Goal: Obtain resource: Obtain resource

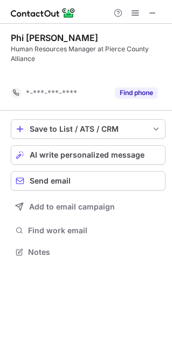
scroll to position [227, 172]
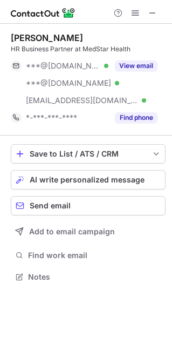
scroll to position [269, 172]
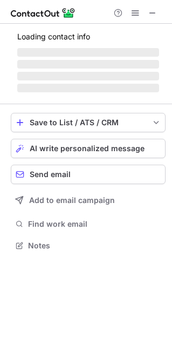
scroll to position [252, 172]
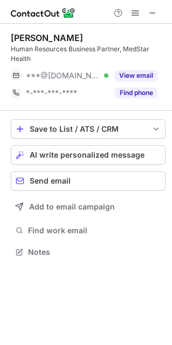
scroll to position [244, 172]
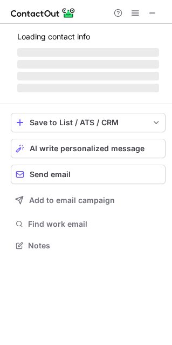
scroll to position [239, 172]
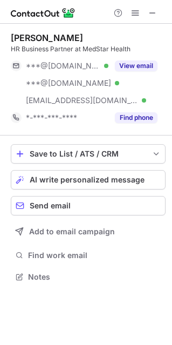
scroll to position [269, 172]
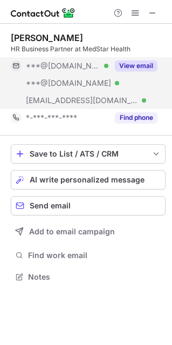
click at [142, 64] on button "View email" at bounding box center [136, 66] width 43 height 11
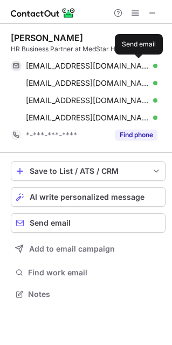
scroll to position [287, 172]
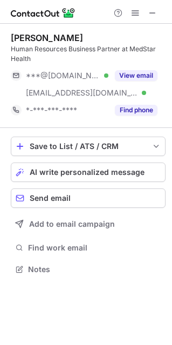
scroll to position [262, 172]
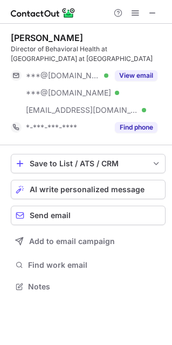
scroll to position [279, 172]
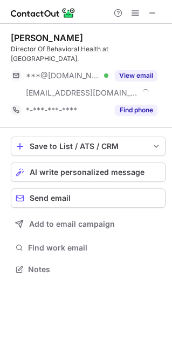
scroll to position [262, 172]
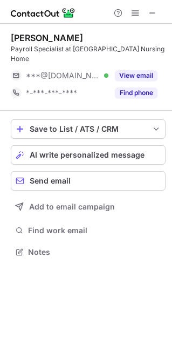
scroll to position [5, 5]
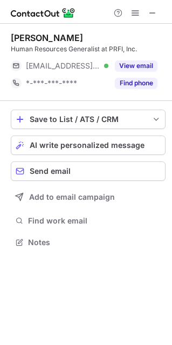
scroll to position [235, 172]
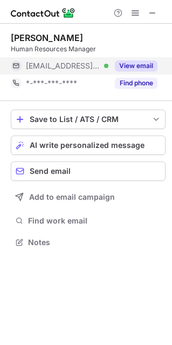
click at [143, 64] on button "View email" at bounding box center [136, 66] width 43 height 11
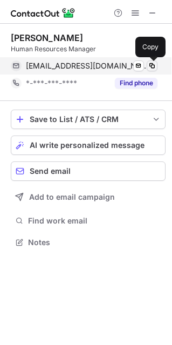
click at [151, 63] on span at bounding box center [152, 66] width 9 height 9
